Goal: Task Accomplishment & Management: Use online tool/utility

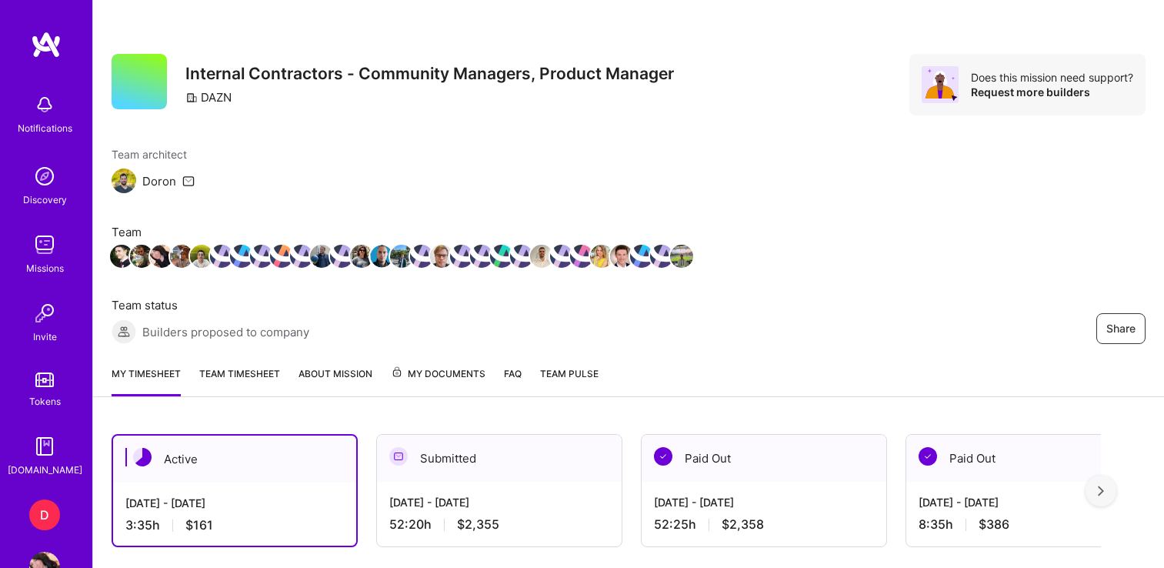
scroll to position [429, 0]
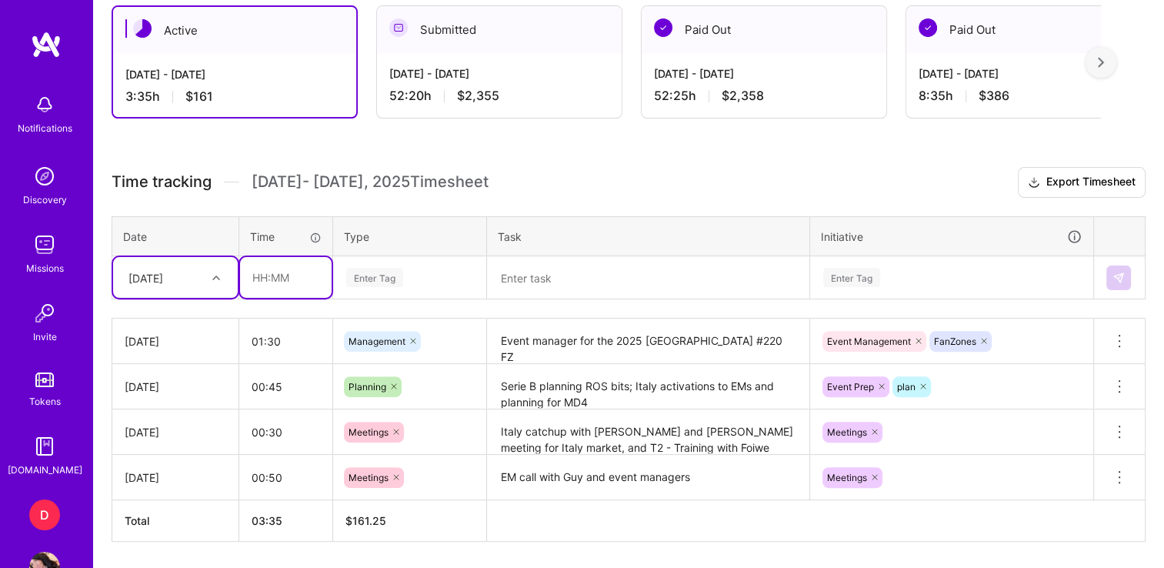
click at [260, 279] on input "text" at bounding box center [286, 277] width 92 height 41
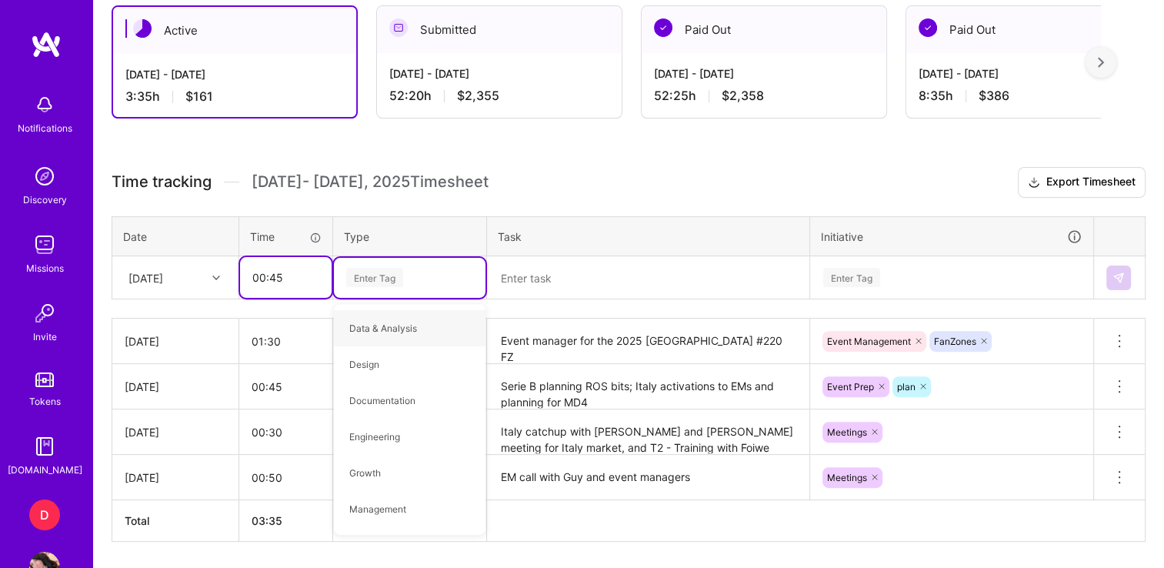
click at [289, 279] on input "00:45" at bounding box center [286, 277] width 92 height 41
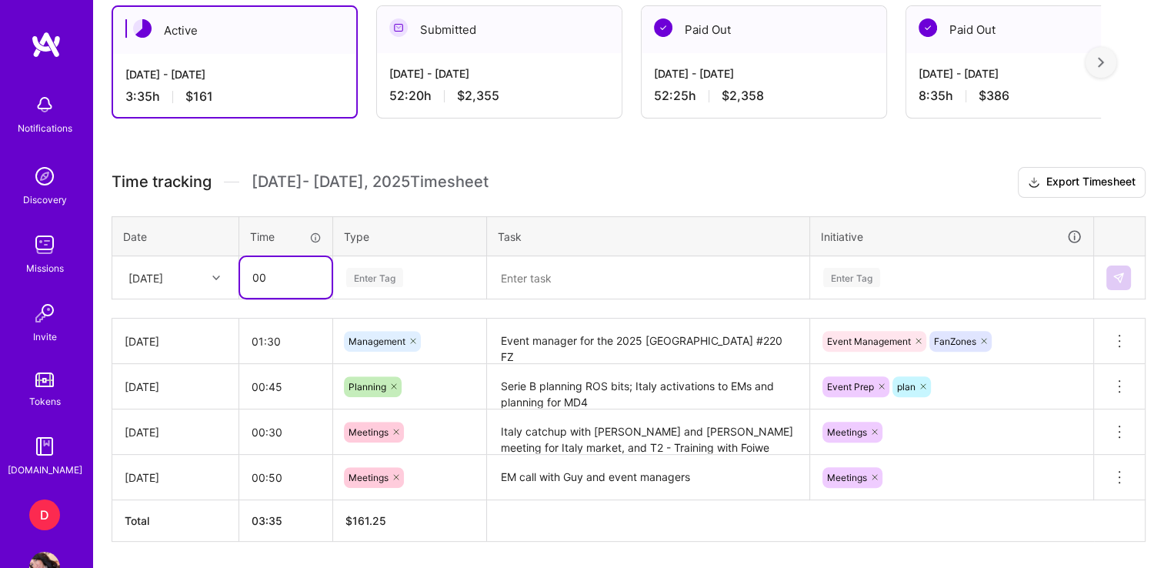
type input "0"
type input "01:00"
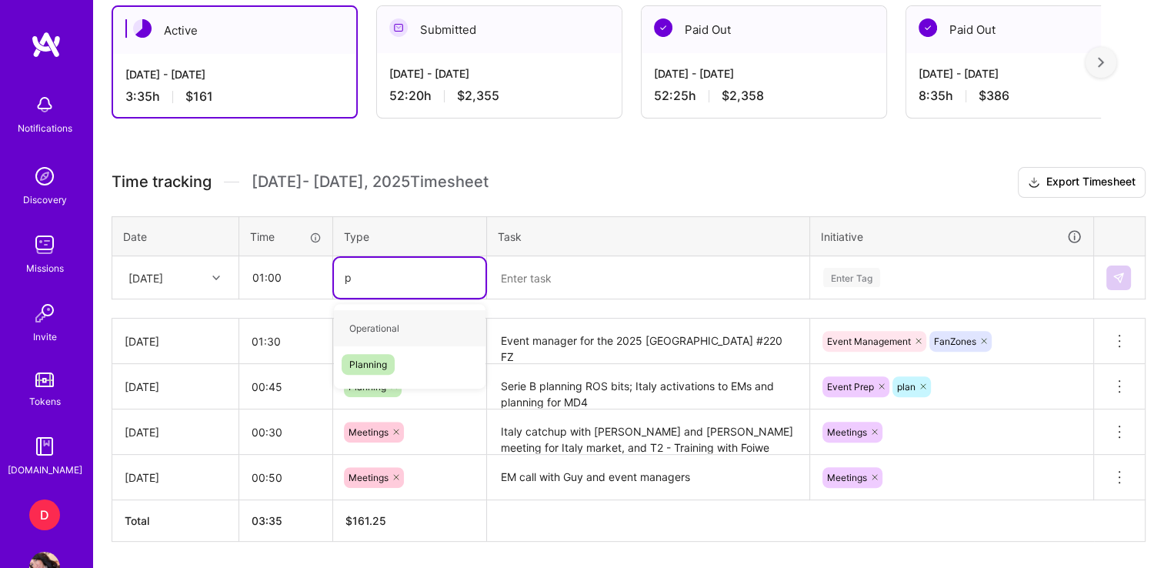
type input "pl"
click at [385, 319] on span "Planning" at bounding box center [368, 328] width 53 height 21
click at [544, 279] on textarea at bounding box center [648, 278] width 319 height 41
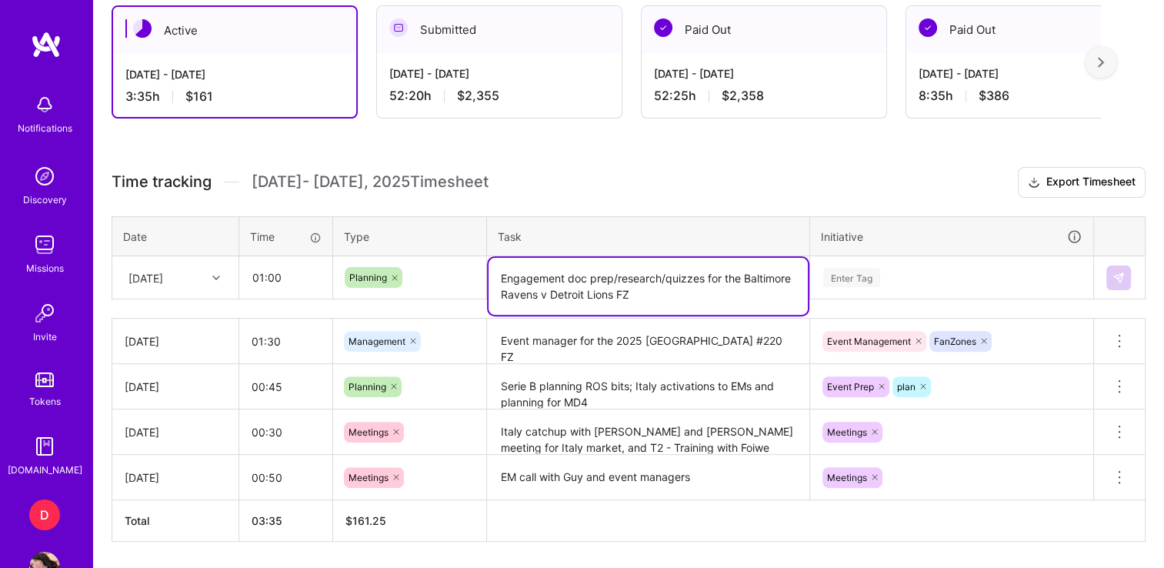
type textarea "Engagement doc prep/research/quizzes for the Baltimore Ravens v Detroit Lions FZ"
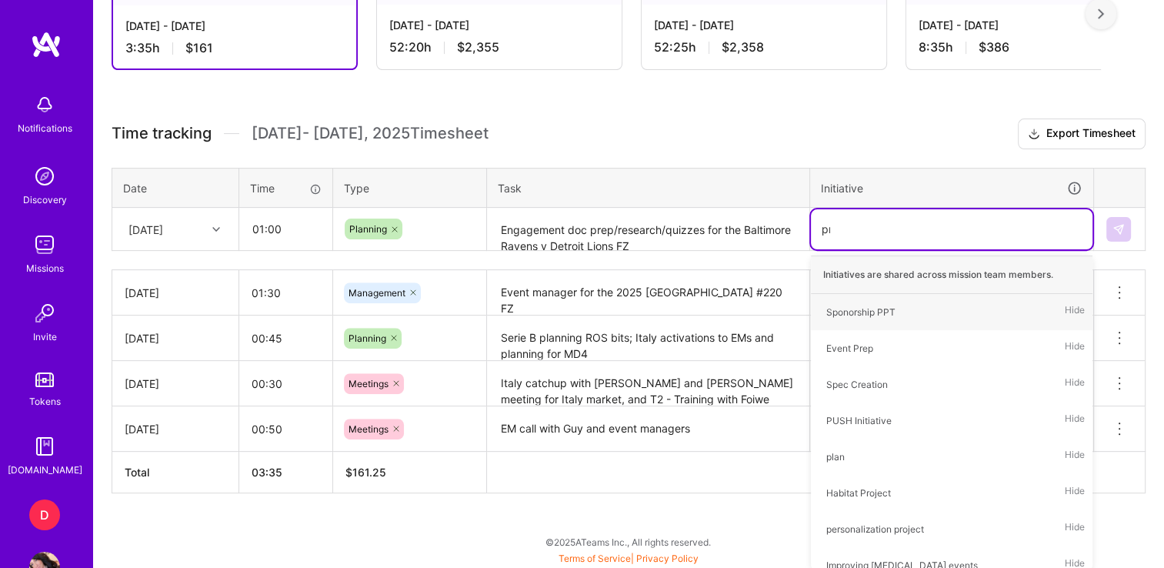
scroll to position [474, 0]
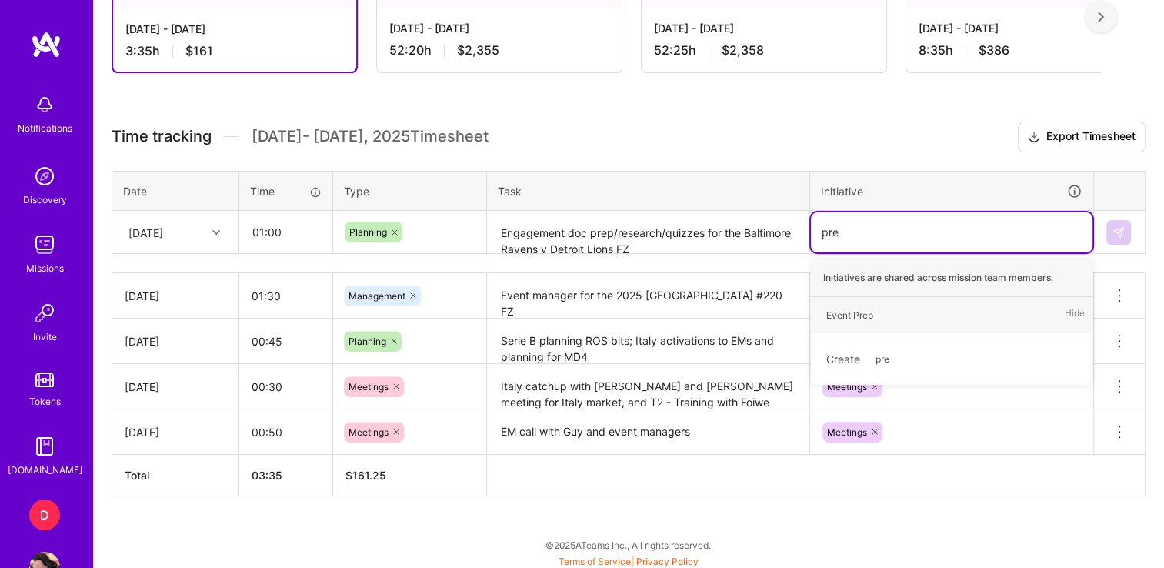
type input "prep"
click at [870, 307] on div "Event Prep" at bounding box center [849, 315] width 47 height 16
type input "rese"
click at [870, 307] on div "Event Research" at bounding box center [860, 315] width 68 height 16
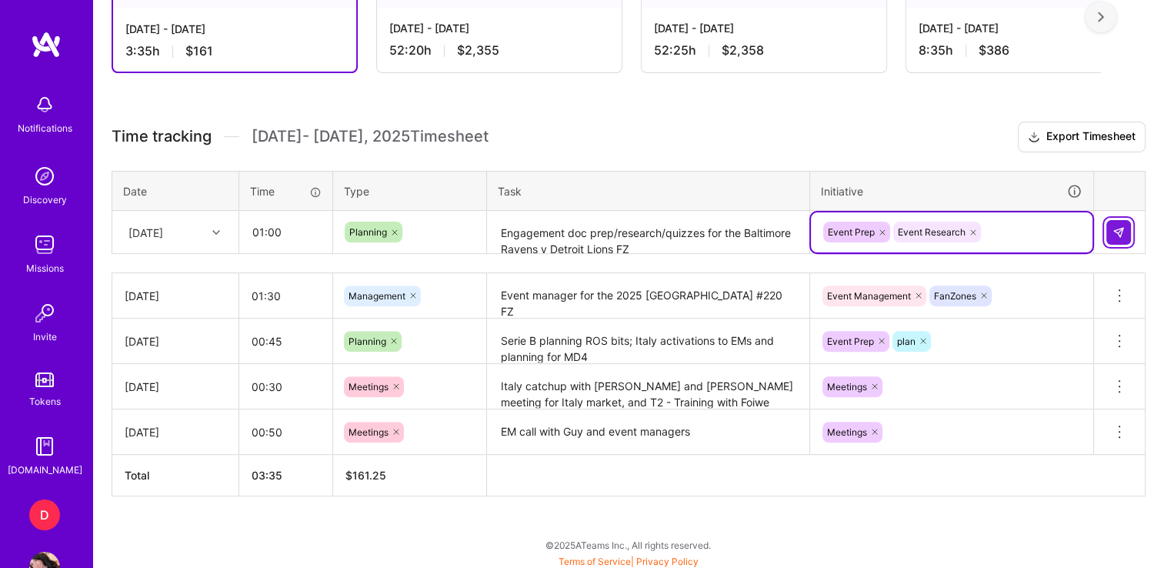
click at [1123, 229] on img at bounding box center [1119, 232] width 12 height 12
